Goal: Find specific page/section: Find specific page/section

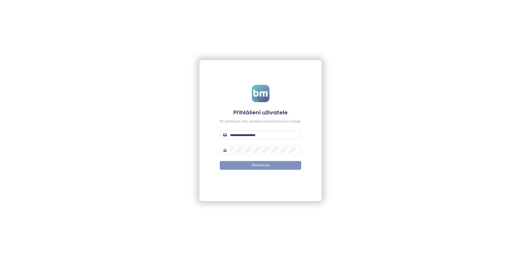
type input "**********"
click at [275, 164] on button "Přihlásit se" at bounding box center [260, 165] width 81 height 9
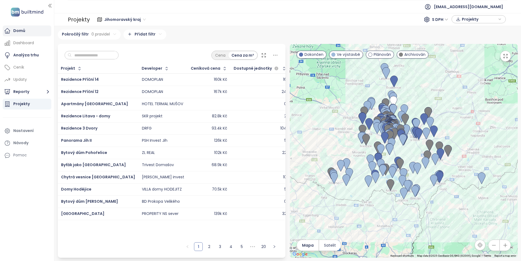
click at [24, 29] on div "Domů" at bounding box center [19, 30] width 12 height 7
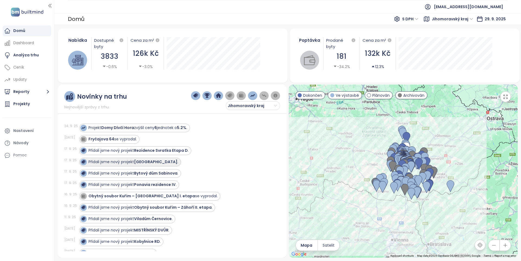
click at [151, 162] on strong "Nová Křenová" at bounding box center [155, 161] width 43 height 5
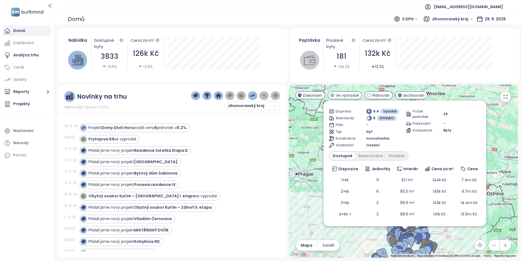
scroll to position [39, 0]
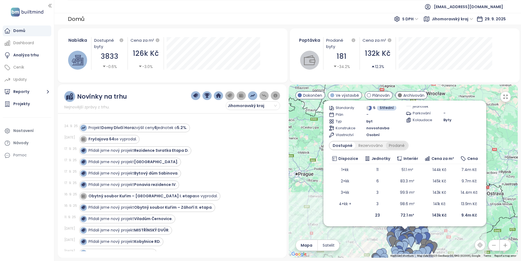
click at [403, 143] on div "Prodané" at bounding box center [397, 146] width 22 height 8
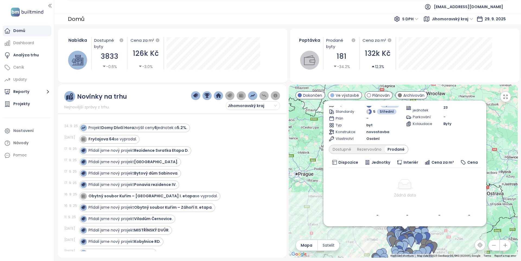
scroll to position [35, 0]
click at [369, 150] on div "Rezervováno" at bounding box center [369, 150] width 30 height 8
click at [340, 152] on div "Dostupné" at bounding box center [342, 150] width 24 height 8
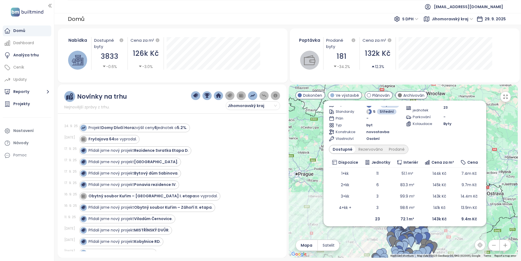
scroll to position [0, 0]
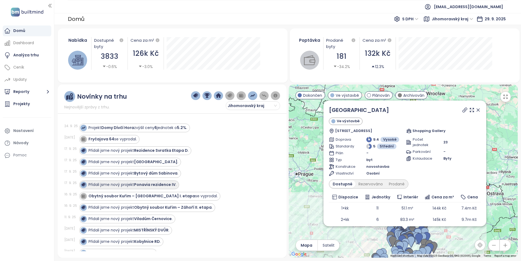
click at [153, 186] on strong "Ponavia rezidence IV" at bounding box center [154, 184] width 41 height 5
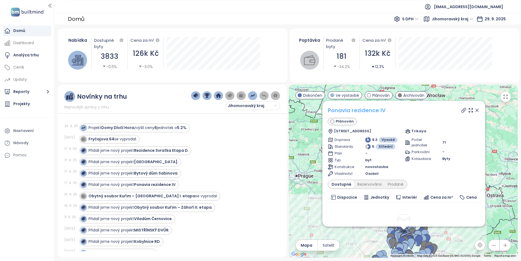
click at [353, 109] on link "Ponavia rezidence IV" at bounding box center [357, 111] width 58 height 8
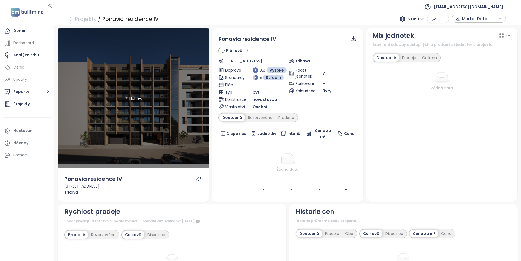
click at [110, 97] on div "Náhled" at bounding box center [133, 98] width 151 height 140
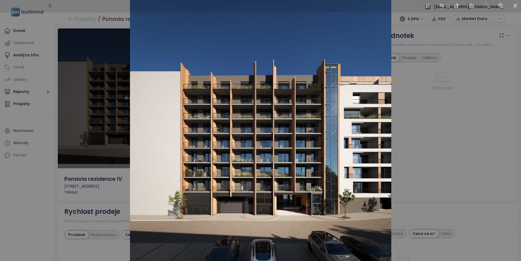
click at [110, 97] on div at bounding box center [260, 130] width 521 height 261
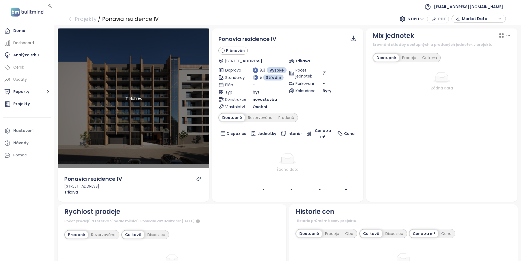
click at [145, 121] on div "Náhled" at bounding box center [133, 98] width 151 height 140
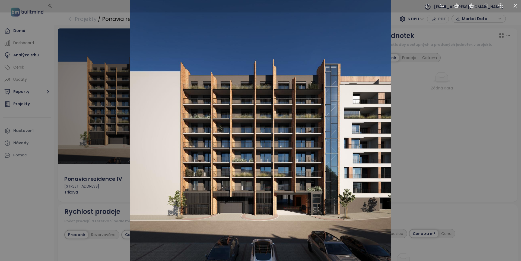
click at [338, 216] on img at bounding box center [260, 130] width 261 height 261
click at [18, 208] on div at bounding box center [260, 130] width 521 height 261
